Goal: Find specific page/section: Find specific page/section

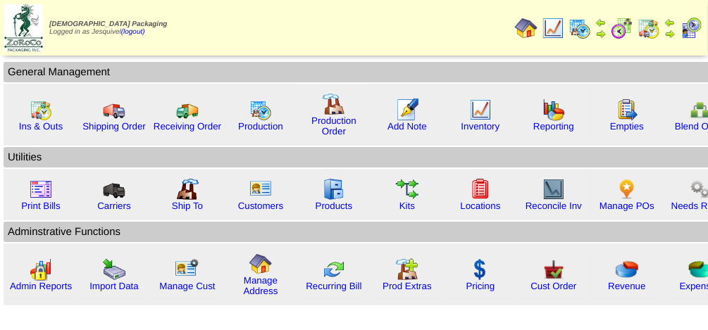
click at [614, 35] on img at bounding box center [622, 28] width 23 height 23
click at [618, 25] on img at bounding box center [622, 28] width 23 height 23
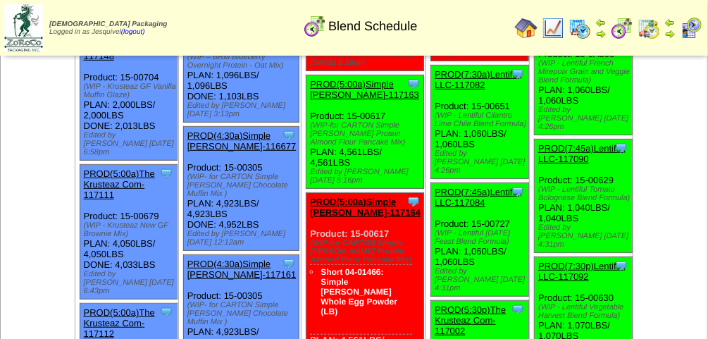
scroll to position [255, 0]
